Goal: Task Accomplishment & Management: Complete application form

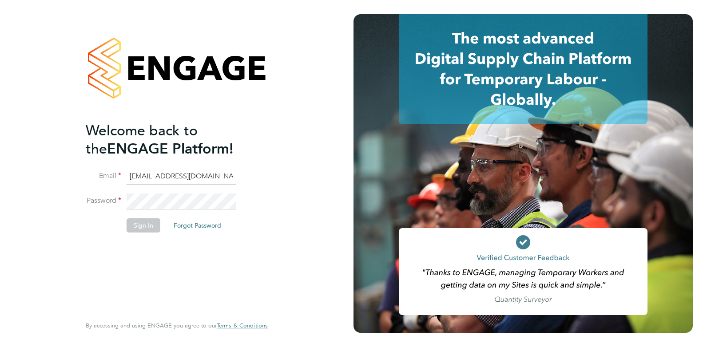
drag, startPoint x: 197, startPoint y: 173, endPoint x: 120, endPoint y: 171, distance: 77.4
click at [123, 172] on li "Email cameronfisher9612@gmail.com" at bounding box center [172, 181] width 173 height 25
type input "cameron@omniapeople.com"
click at [143, 228] on button "Sign In" at bounding box center [144, 226] width 34 height 14
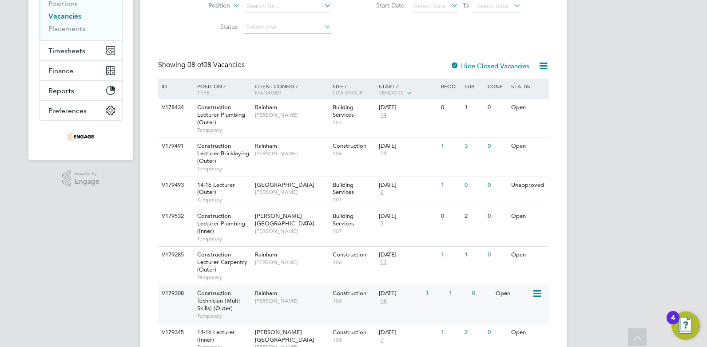
scroll to position [178, 0]
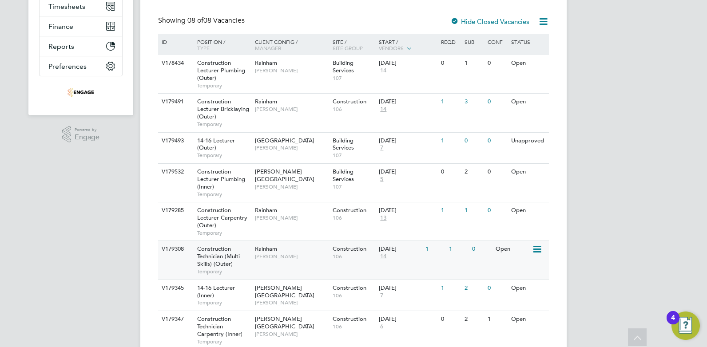
click at [289, 255] on span "[PERSON_NAME]" at bounding box center [291, 256] width 73 height 7
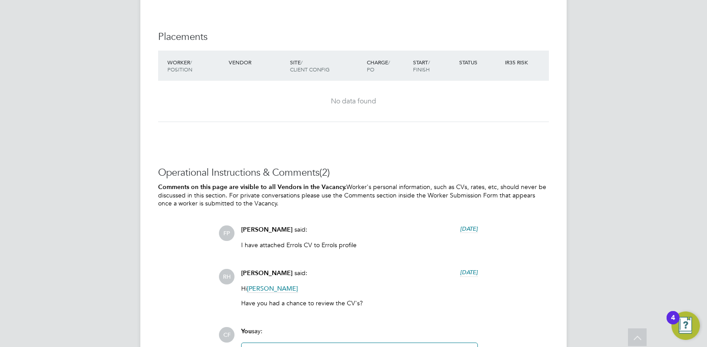
scroll to position [1688, 0]
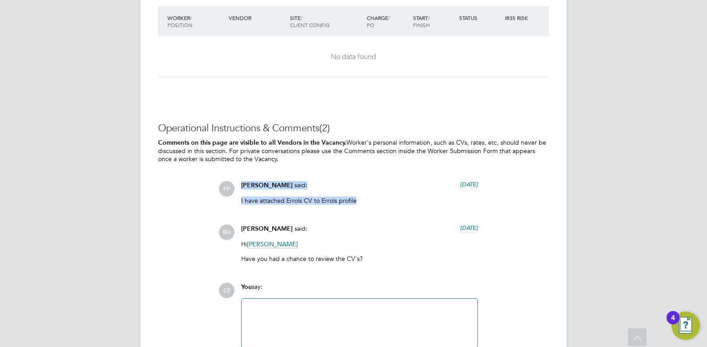
drag, startPoint x: 363, startPoint y: 200, endPoint x: 241, endPoint y: 188, distance: 123.3
click at [241, 188] on div "[PERSON_NAME] said: [DATE] I have attached Errols CV to Errols profile Show more" at bounding box center [360, 196] width 246 height 30
click at [380, 219] on div "FP [PERSON_NAME] said: [DATE] I have attached Errols CV to Errols profile Show …" at bounding box center [384, 225] width 331 height 89
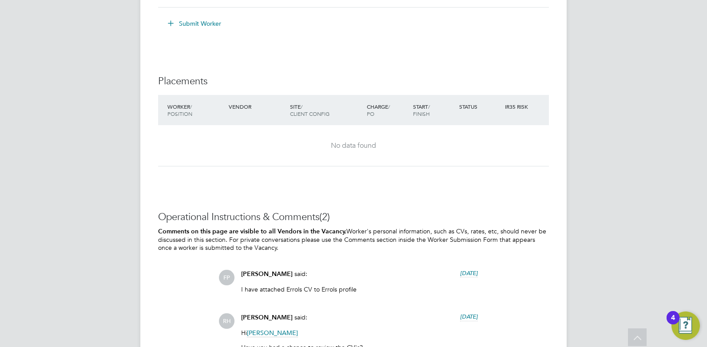
scroll to position [1511, 0]
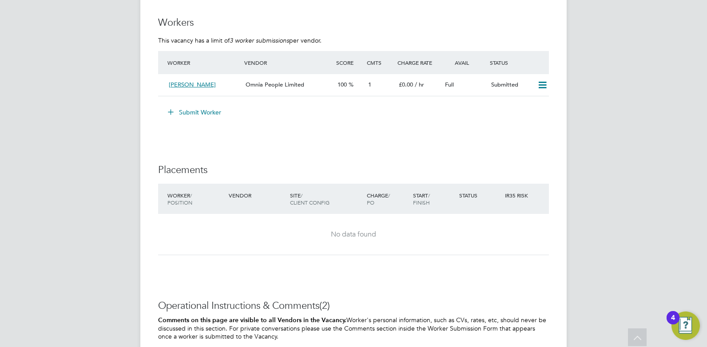
click at [187, 112] on button "Submit Worker" at bounding box center [195, 112] width 67 height 14
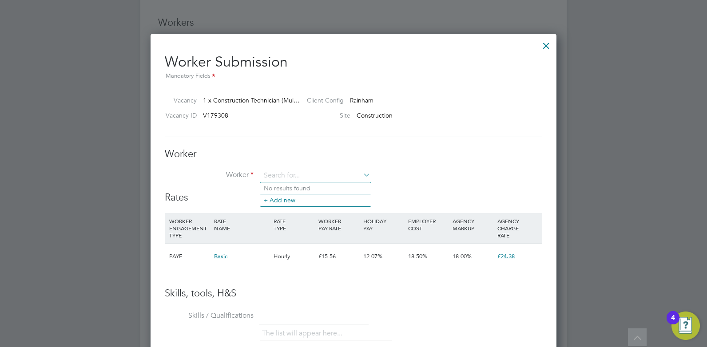
scroll to position [539, 407]
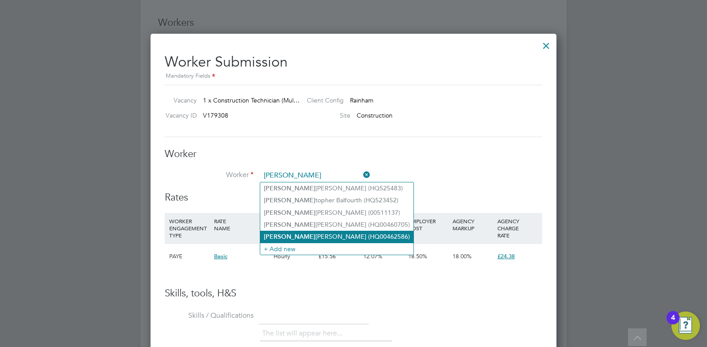
click at [291, 233] on li "[PERSON_NAME] (HQ00462586)" at bounding box center [336, 237] width 153 height 12
type input "[PERSON_NAME] (HQ00462586)"
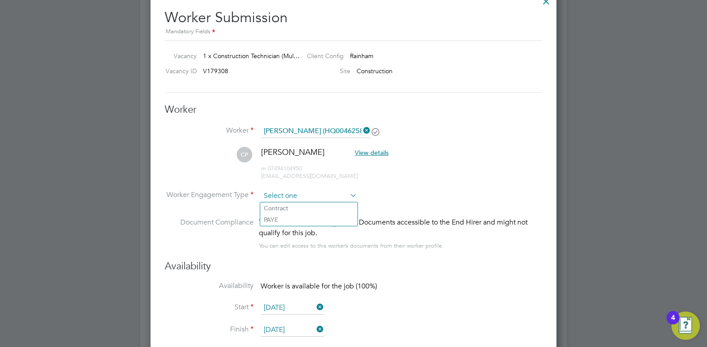
click at [323, 195] on input at bounding box center [309, 196] width 96 height 13
click at [315, 210] on li "Contract" at bounding box center [308, 209] width 97 height 12
type input "Contract"
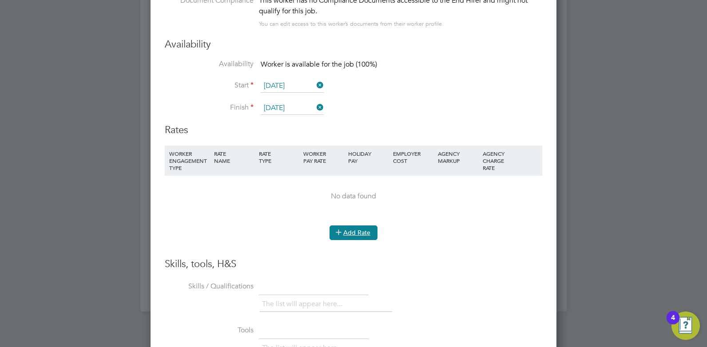
click at [361, 235] on button "Add Rate" at bounding box center [354, 233] width 48 height 14
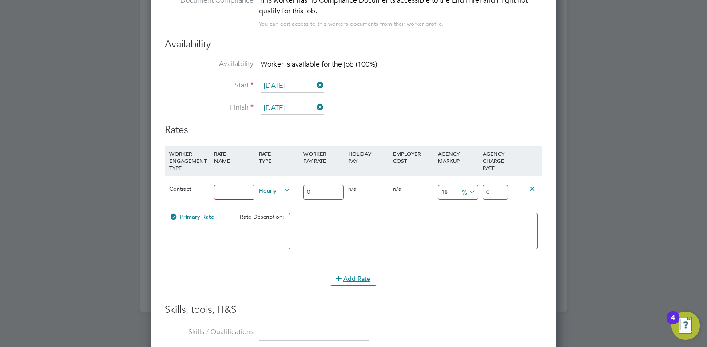
click at [243, 196] on input at bounding box center [234, 192] width 40 height 15
click at [236, 192] on input "RATe" at bounding box center [234, 192] width 40 height 15
drag, startPoint x: 229, startPoint y: 190, endPoint x: 205, endPoint y: 190, distance: 24.4
click at [205, 190] on div "Contract RATe Hourly 0 0 n/a 0 n/a 18 0 % 0" at bounding box center [354, 192] width 378 height 33
type input "Rate"
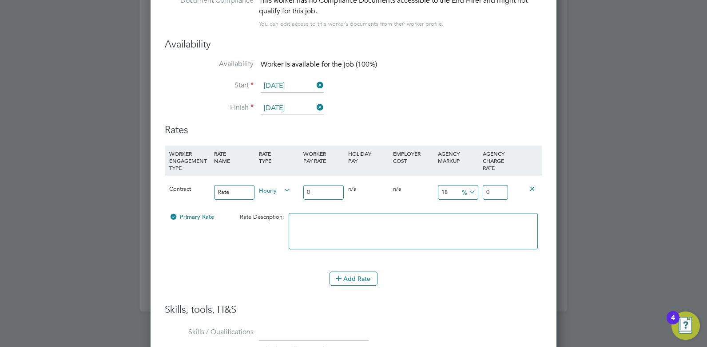
type input "3"
type input "3.54"
type input "35"
type input "41.3"
type input "35"
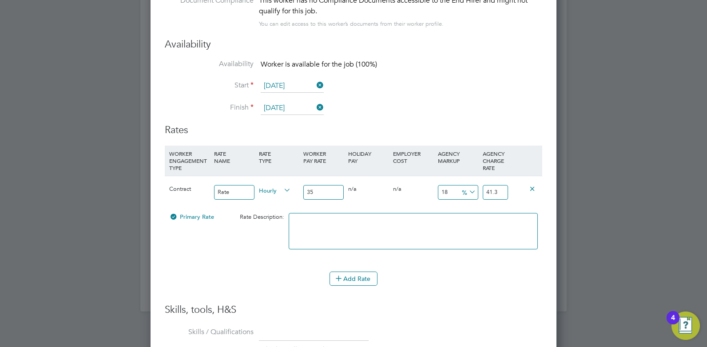
type input "2"
type input "35.7"
type input "23"
type input "43.05"
type input "-88.57142857142857"
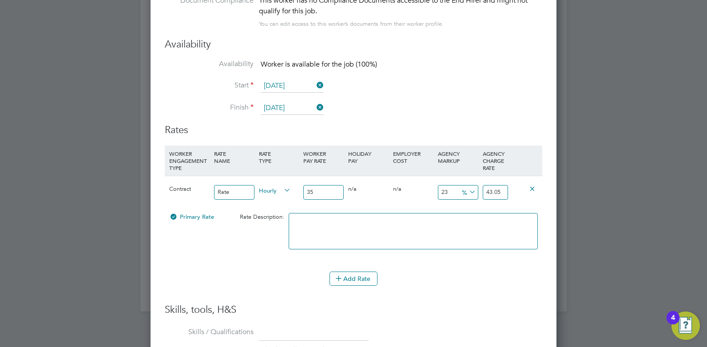
type input "4"
type input "34.285714285714285"
type input "47"
click at [446, 275] on div "Add Rate" at bounding box center [354, 279] width 378 height 14
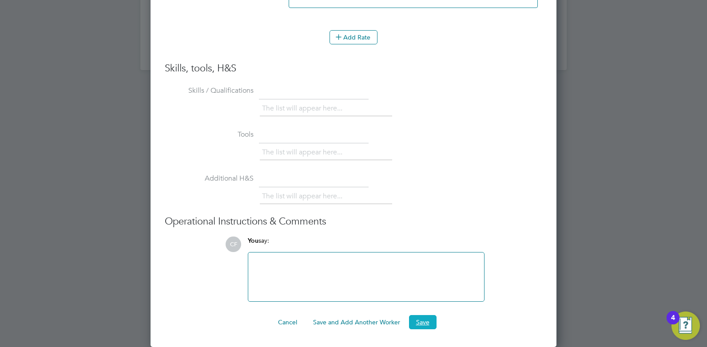
click at [428, 319] on button "Save" at bounding box center [423, 322] width 28 height 14
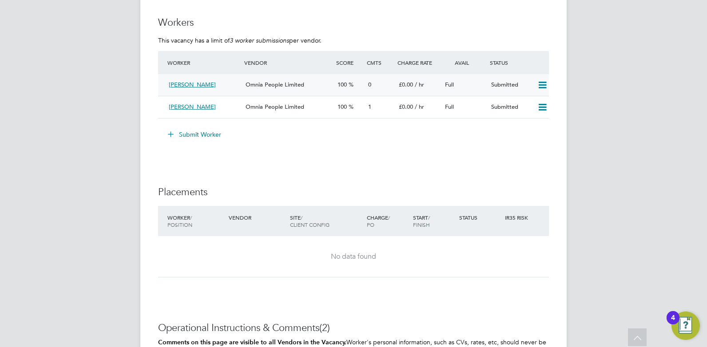
click at [272, 85] on span "Omnia People Limited" at bounding box center [275, 85] width 59 height 8
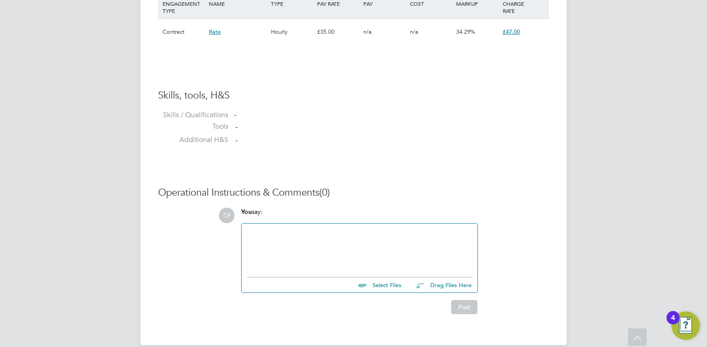
click at [294, 235] on div at bounding box center [359, 248] width 225 height 38
drag, startPoint x: 279, startPoint y: 232, endPoint x: 330, endPoint y: 227, distance: 51.8
click at [330, 227] on div "Hi [PERSON_NAME], Ideally [PERSON_NAME] would want the Brick Lecturing role -" at bounding box center [360, 248] width 236 height 49
click at [294, 236] on div "Hi [PERSON_NAME], Ideally [PERSON_NAME] would want the Brick Lecturing role -" at bounding box center [359, 248] width 225 height 38
click at [417, 233] on div "Hi [PERSON_NAME], Ideally [PERSON_NAME] would want the Brick Lecturing role -" at bounding box center [359, 248] width 225 height 38
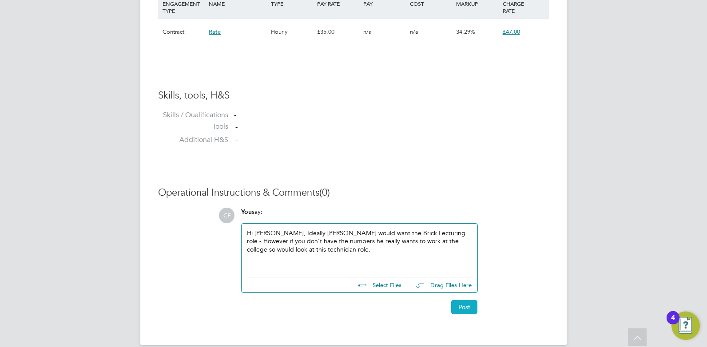
click at [454, 311] on button "Post" at bounding box center [464, 307] width 26 height 14
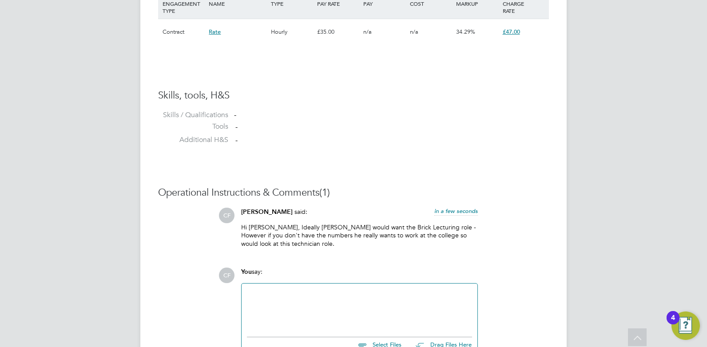
scroll to position [724, 0]
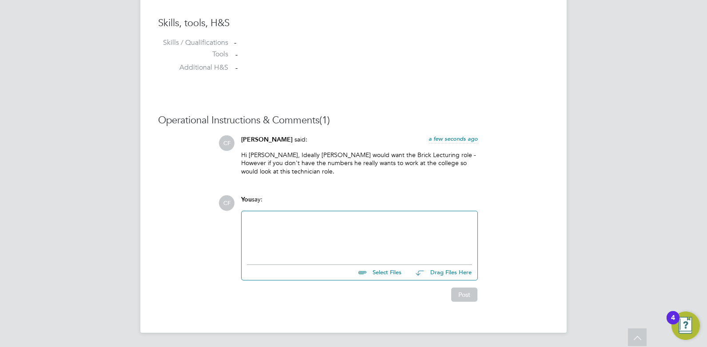
click at [390, 277] on input "file" at bounding box center [405, 271] width 133 height 12
type input "C:\fakepath\[PERSON_NAME] HQ00462586.docx"
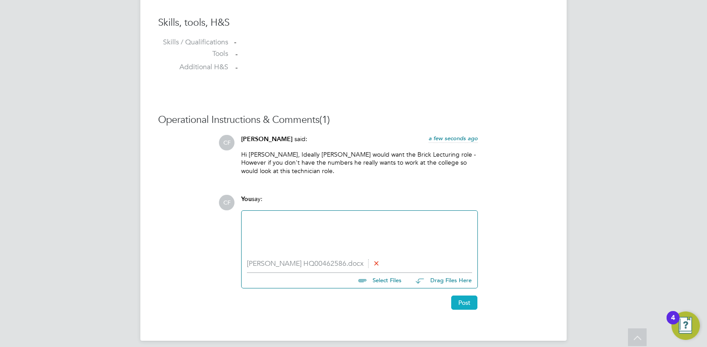
click at [459, 302] on button "Post" at bounding box center [464, 303] width 26 height 14
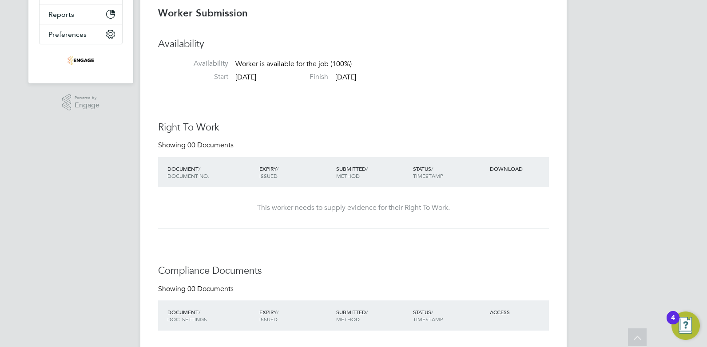
scroll to position [0, 0]
